Goal: Task Accomplishment & Management: Manage account settings

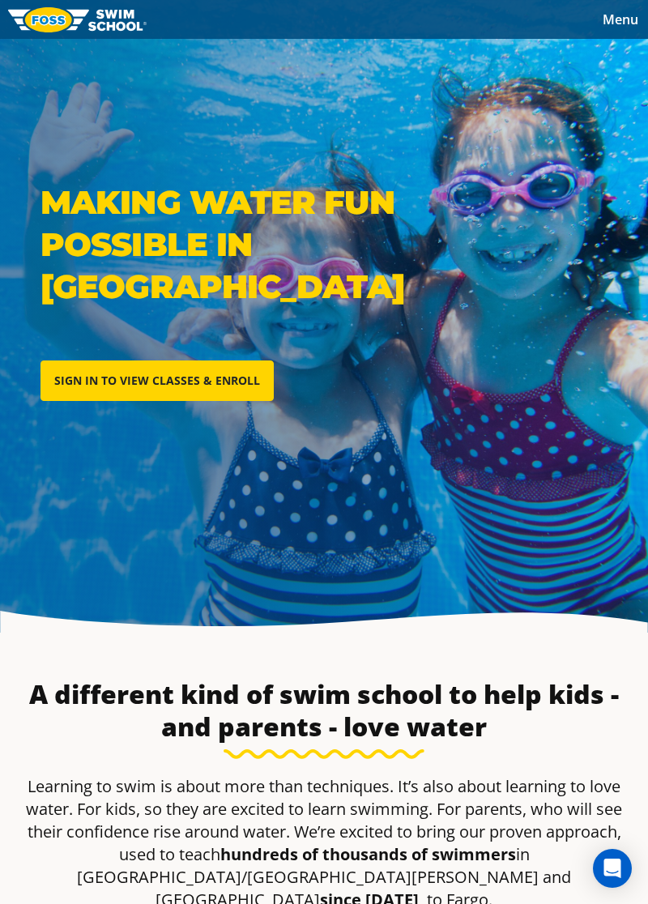
click at [621, 18] on span "Menu" at bounding box center [621, 20] width 36 height 18
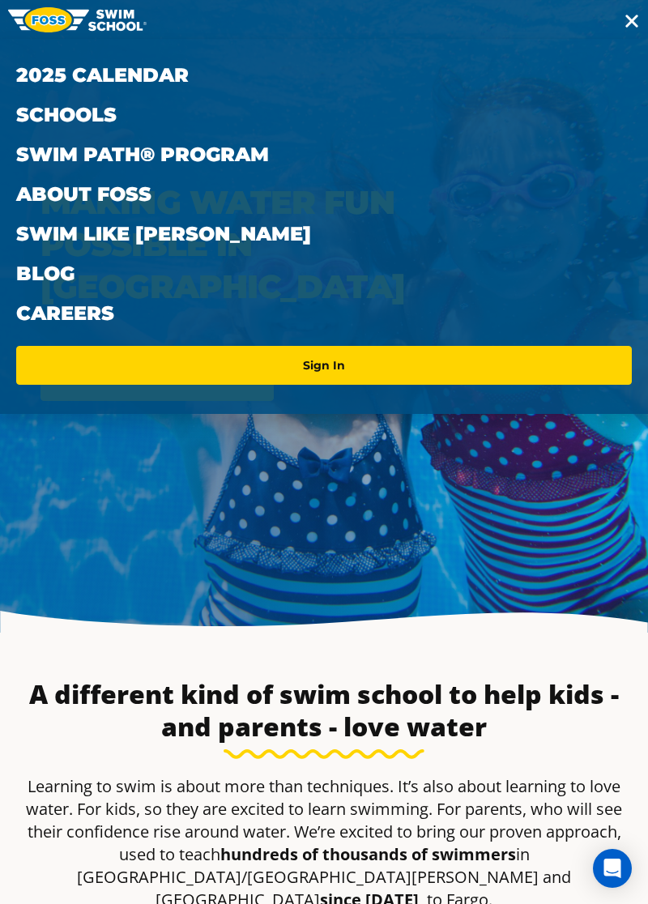
click at [350, 353] on link "Sign In" at bounding box center [324, 366] width 603 height 26
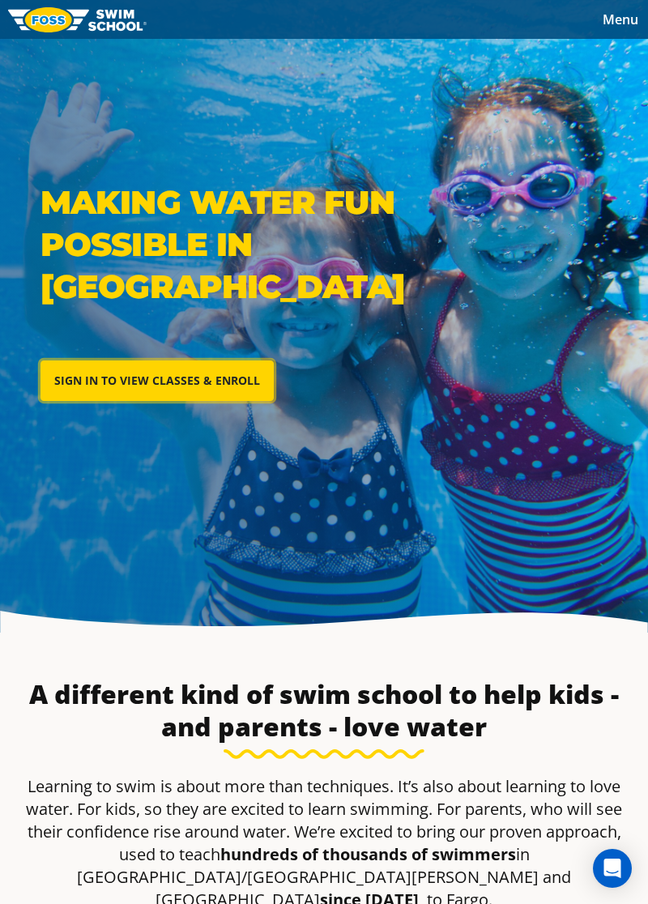
click at [190, 379] on link "SIGN IN TO VIEW CLASSES & ENROLL" at bounding box center [157, 381] width 233 height 41
